Goal: Task Accomplishment & Management: Use online tool/utility

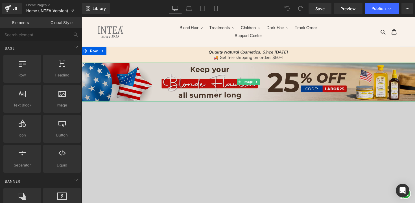
click at [228, 86] on img at bounding box center [253, 84] width 342 height 40
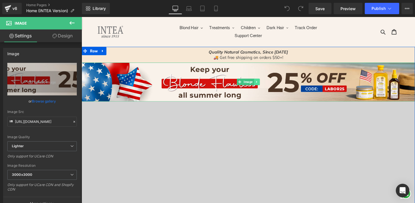
click at [260, 83] on icon at bounding box center [261, 83] width 3 height 3
click at [263, 84] on icon at bounding box center [264, 83] width 3 height 3
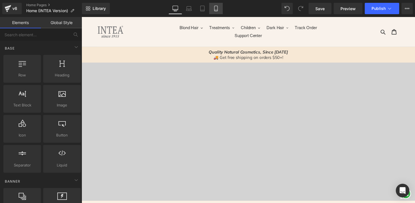
click at [212, 8] on link "Mobile" at bounding box center [216, 8] width 14 height 11
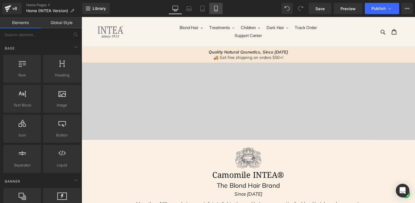
scroll to position [34, 0]
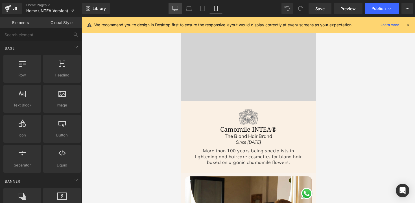
click at [172, 7] on link "Desktop" at bounding box center [176, 8] width 14 height 11
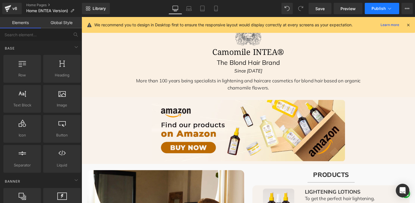
click at [376, 8] on span "Publish" at bounding box center [379, 8] width 14 height 5
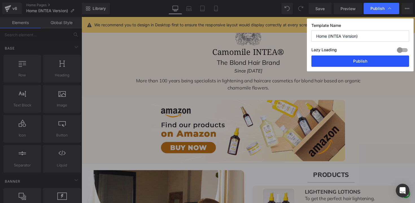
click at [333, 59] on button "Publish" at bounding box center [361, 60] width 98 height 11
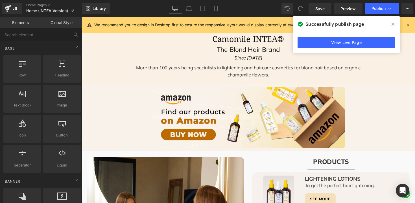
scroll to position [229, 0]
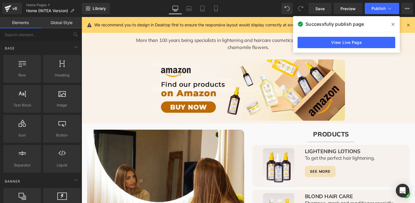
click at [393, 25] on icon at bounding box center [393, 24] width 3 height 5
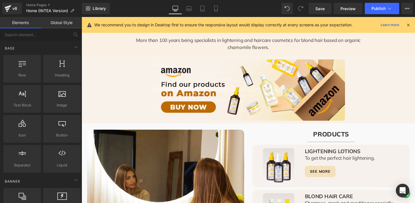
click at [409, 24] on icon at bounding box center [408, 24] width 5 height 5
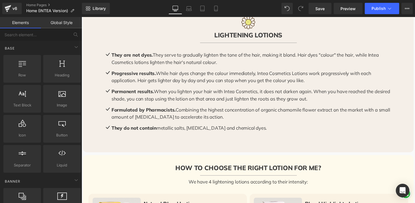
scroll to position [518, 0]
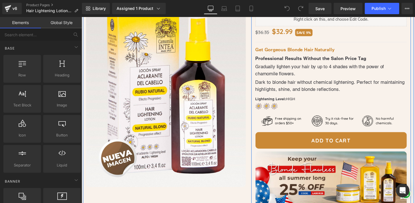
scroll to position [95, 0]
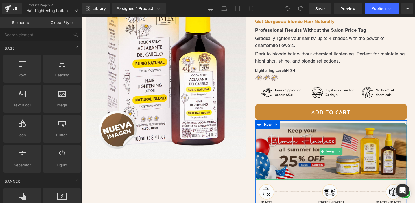
click at [305, 137] on img at bounding box center [337, 154] width 155 height 58
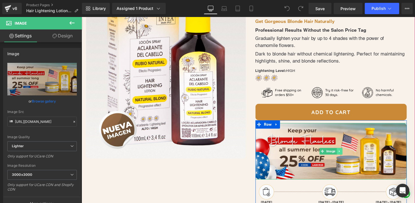
click at [345, 153] on icon at bounding box center [346, 154] width 3 height 3
click at [347, 155] on icon at bounding box center [348, 154] width 3 height 3
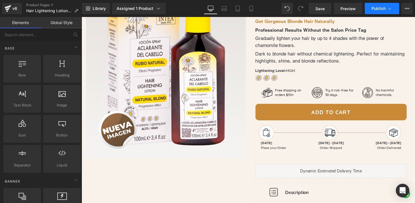
click at [374, 10] on span "Publish" at bounding box center [379, 8] width 14 height 5
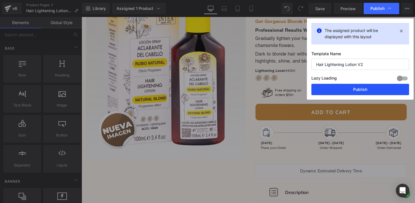
click at [368, 91] on button "Publish" at bounding box center [361, 89] width 98 height 11
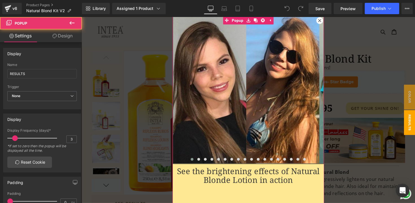
click at [323, 18] on div at bounding box center [325, 20] width 7 height 7
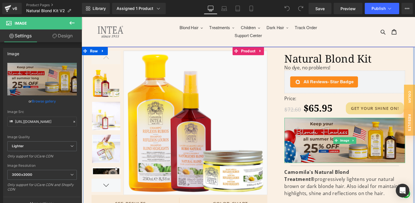
click at [336, 145] on img at bounding box center [352, 143] width 124 height 46
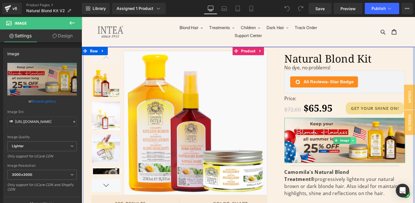
click at [359, 144] on icon at bounding box center [359, 143] width 3 height 3
click at [362, 143] on icon at bounding box center [363, 143] width 3 height 3
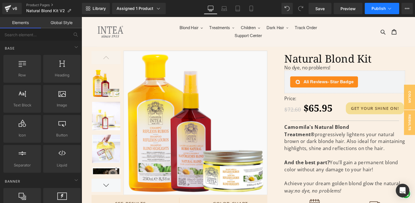
click at [376, 10] on span "Publish" at bounding box center [379, 8] width 14 height 5
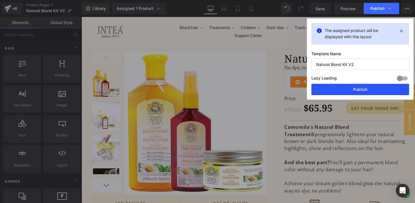
click at [359, 89] on button "Publish" at bounding box center [361, 89] width 98 height 11
